Goal: Task Accomplishment & Management: Use online tool/utility

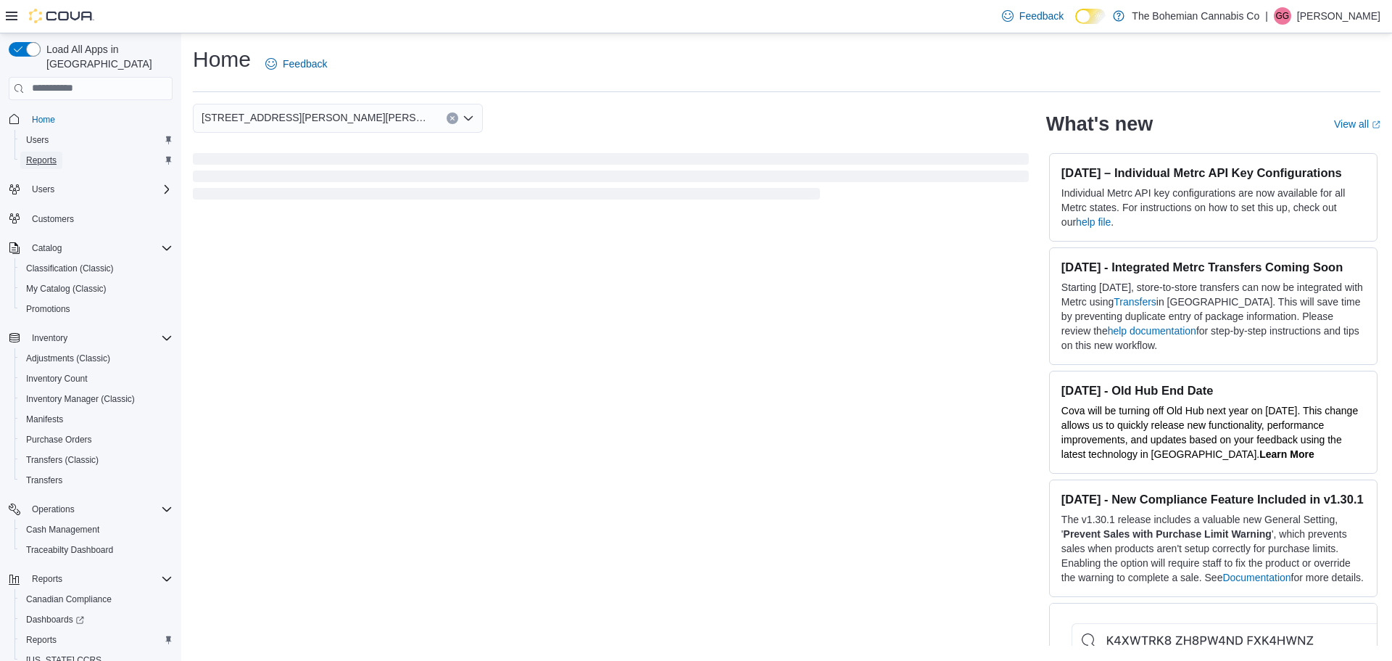
click at [47, 154] on span "Reports" at bounding box center [41, 160] width 30 height 12
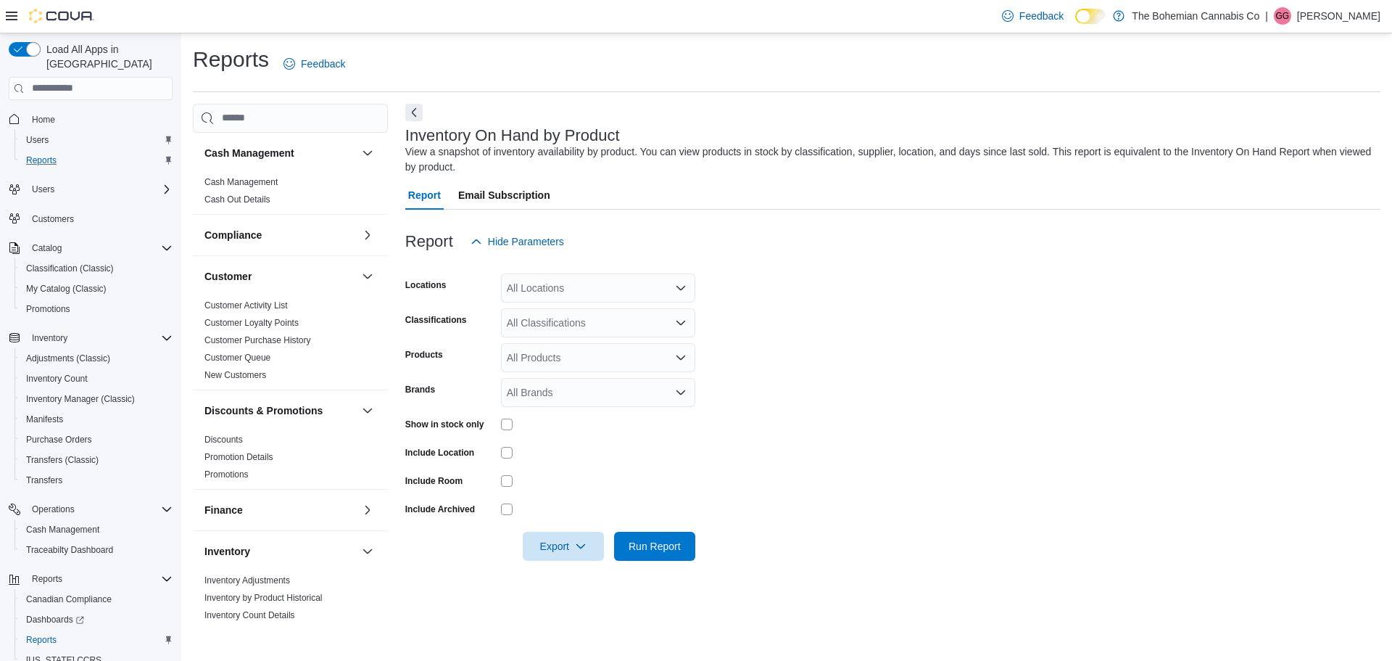
click at [544, 294] on div "All Locations" at bounding box center [598, 287] width 194 height 29
click at [547, 349] on span "[STREET_ADDRESS]" at bounding box center [582, 354] width 100 height 15
click at [567, 544] on span "Export" at bounding box center [563, 545] width 64 height 29
click at [581, 453] on span "Export to Excel" at bounding box center [563, 457] width 65 height 12
